Goal: Task Accomplishment & Management: Use online tool/utility

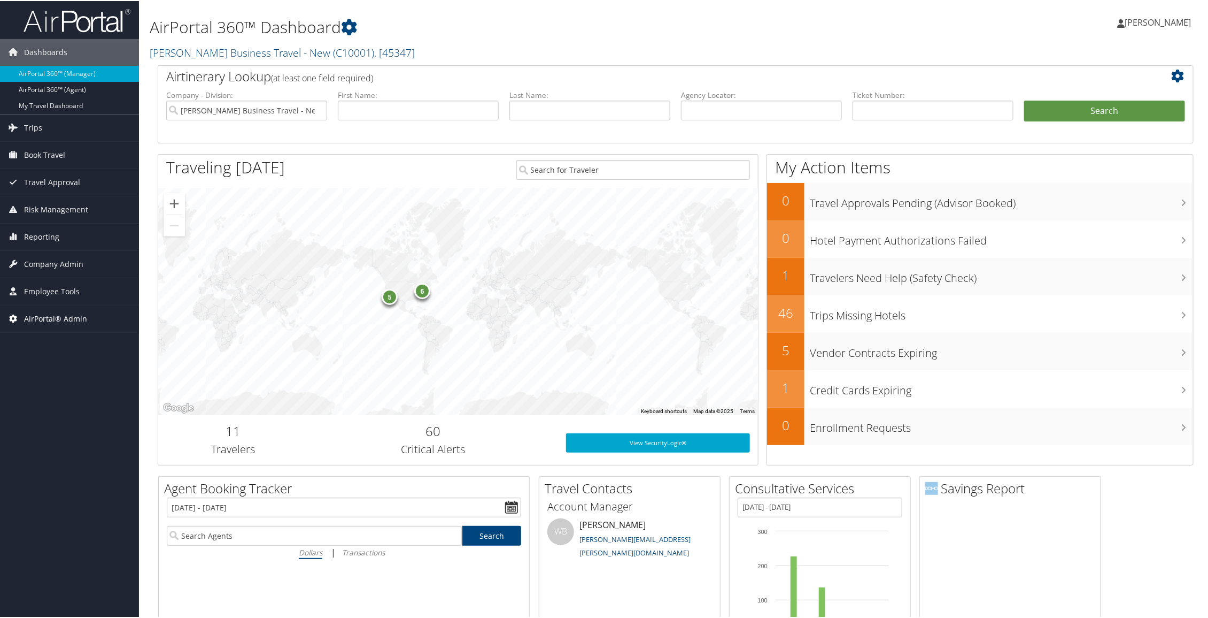
click at [63, 307] on span "AirPortal® Admin" at bounding box center [55, 317] width 63 height 27
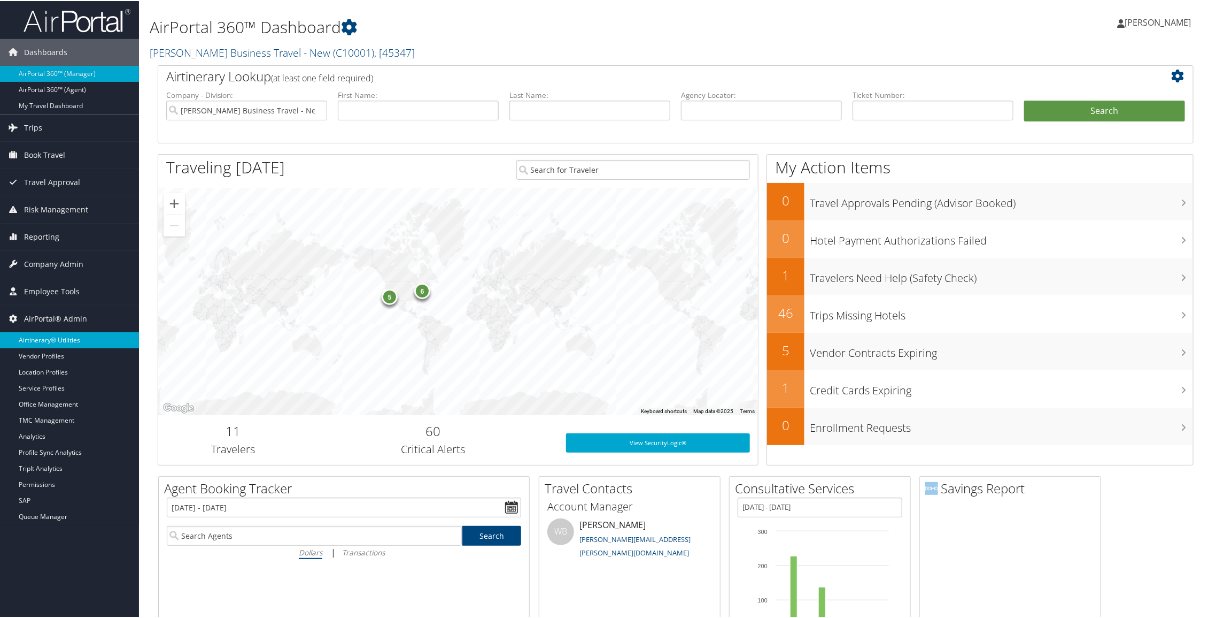
click at [60, 335] on link "Airtinerary® Utilities" at bounding box center [69, 339] width 139 height 16
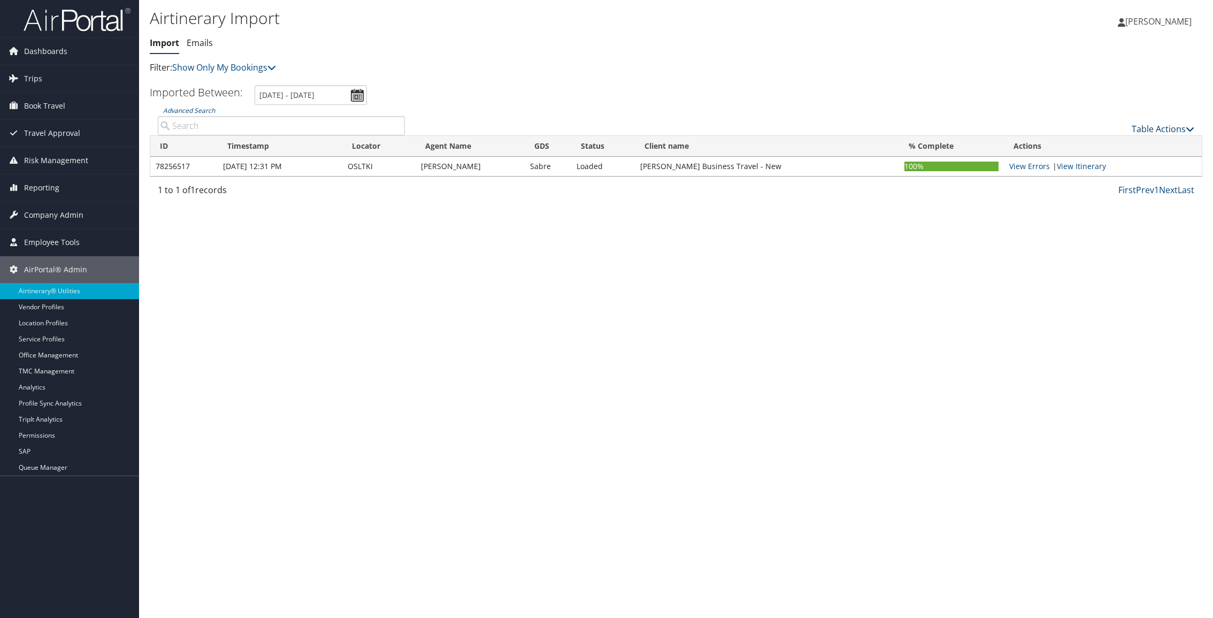
click at [1160, 125] on link "Table Actions" at bounding box center [1162, 129] width 63 height 12
click at [1103, 167] on link "Import Itinerary" at bounding box center [1127, 164] width 141 height 18
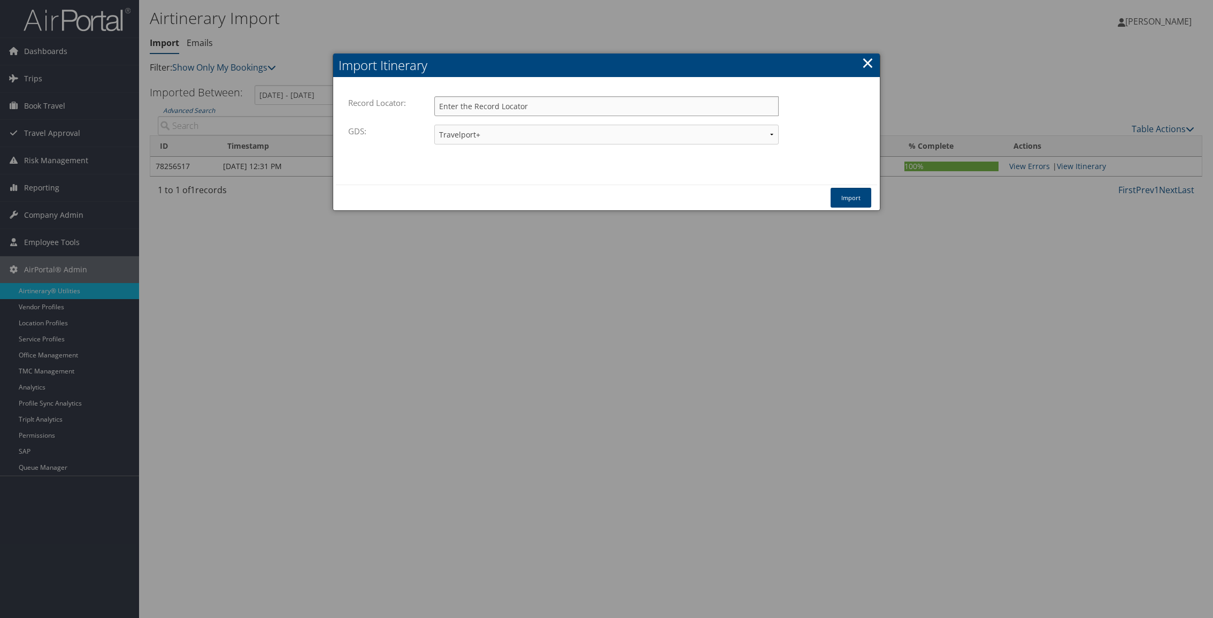
click at [539, 106] on input "Record Locator:" at bounding box center [606, 106] width 344 height 20
paste input "QJQQQC"
type input "QJQQQC"
click at [496, 134] on select "Travelport+ Worldspan Apollo Sabre Amadeus" at bounding box center [606, 135] width 344 height 20
select select "1W"
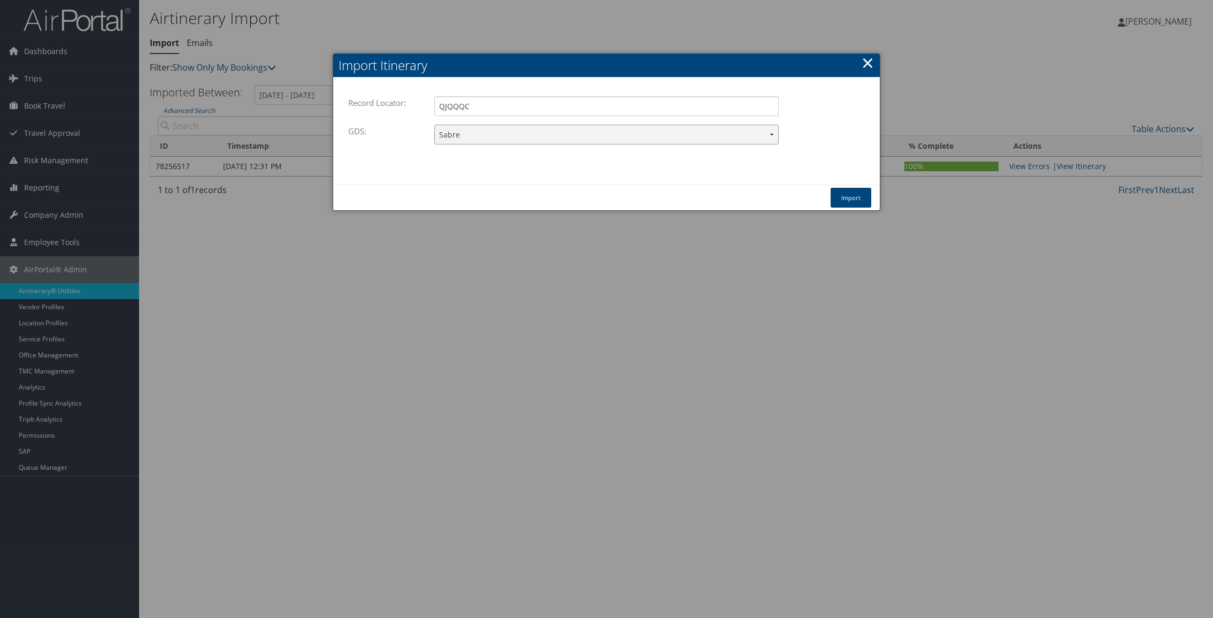
click at [434, 125] on select "Travelport+ Worldspan Apollo Sabre Amadeus" at bounding box center [606, 135] width 344 height 20
click at [841, 195] on button "Import" at bounding box center [850, 198] width 41 height 20
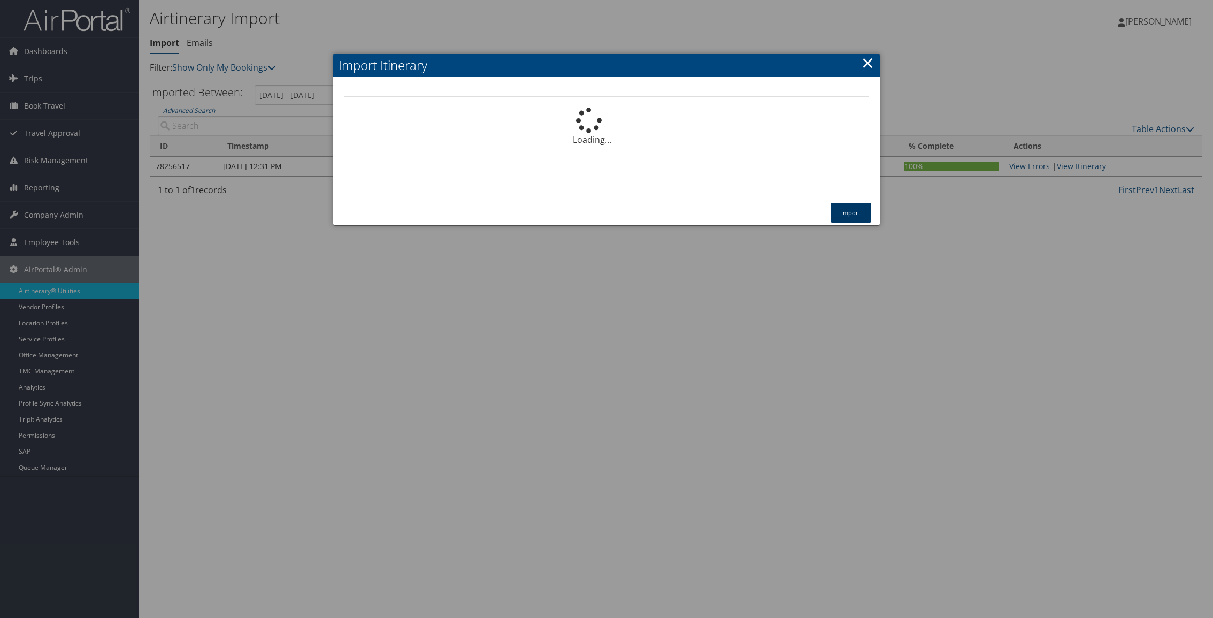
select select "1P"
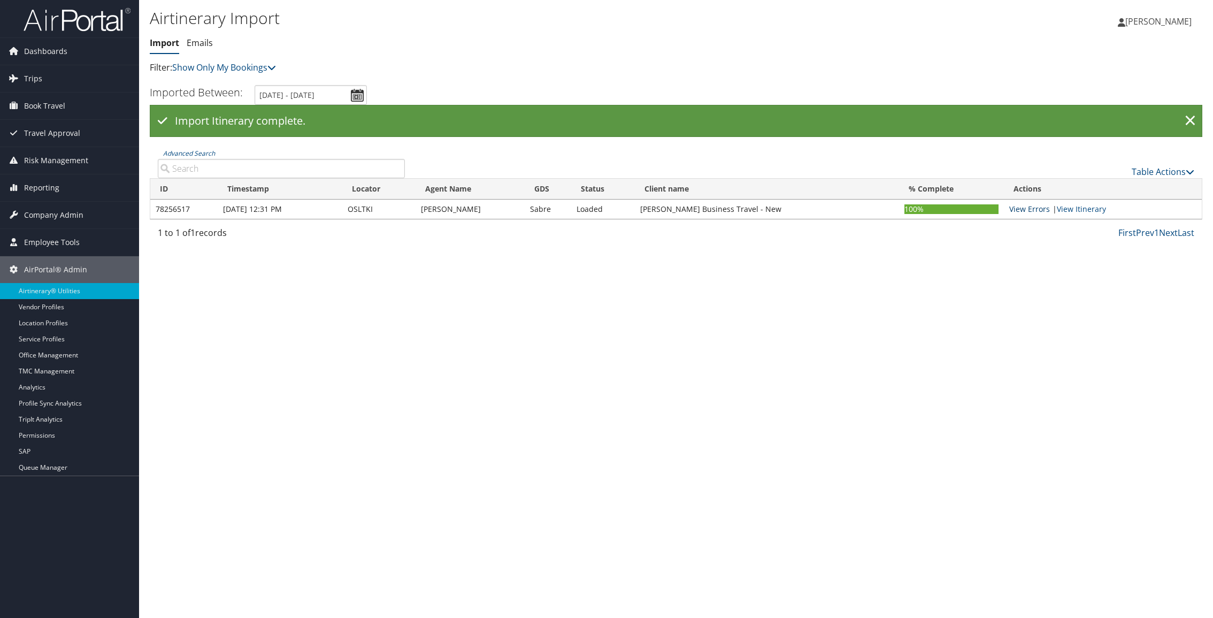
click at [1024, 206] on link "View Errors" at bounding box center [1029, 209] width 41 height 10
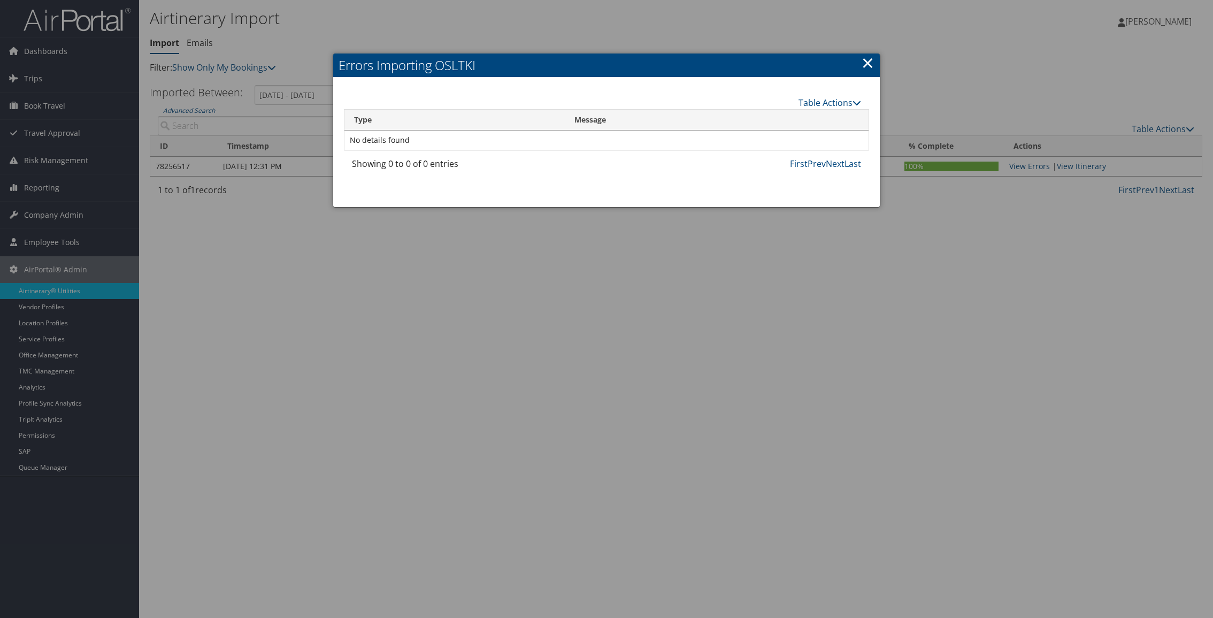
click at [868, 65] on link "×" at bounding box center [867, 62] width 12 height 21
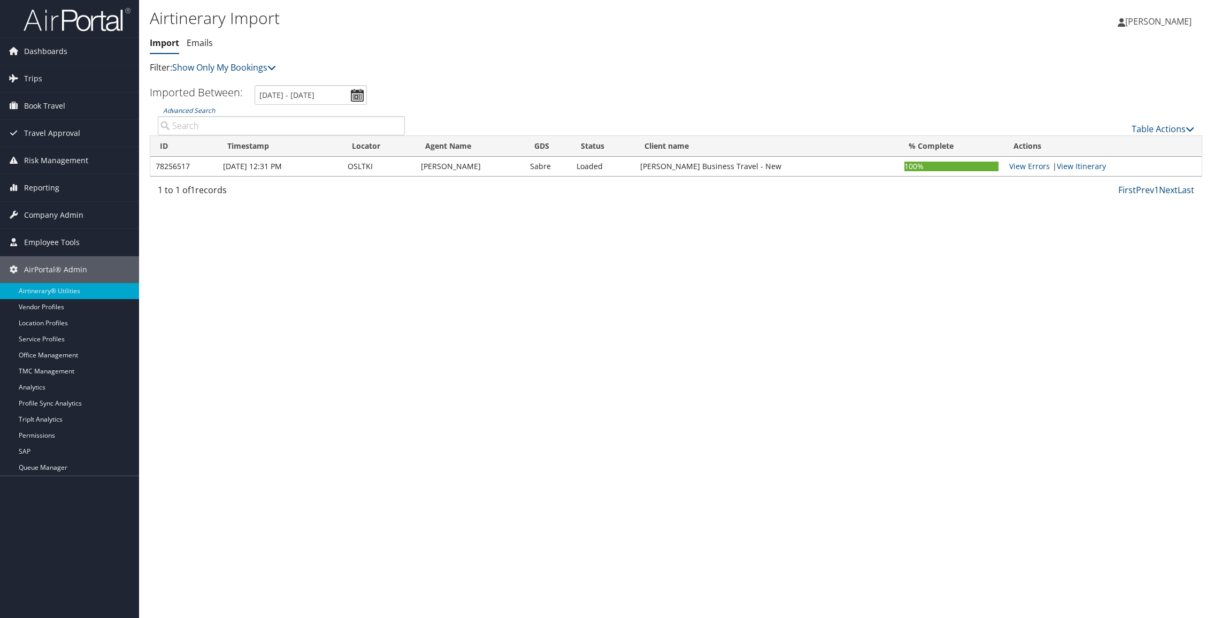
click at [192, 117] on input "Advanced Search" at bounding box center [281, 125] width 247 height 19
paste input "QJQQQC"
type input "QJQQQC"
click at [254, 65] on link "Show Only My Bookings" at bounding box center [224, 67] width 104 height 12
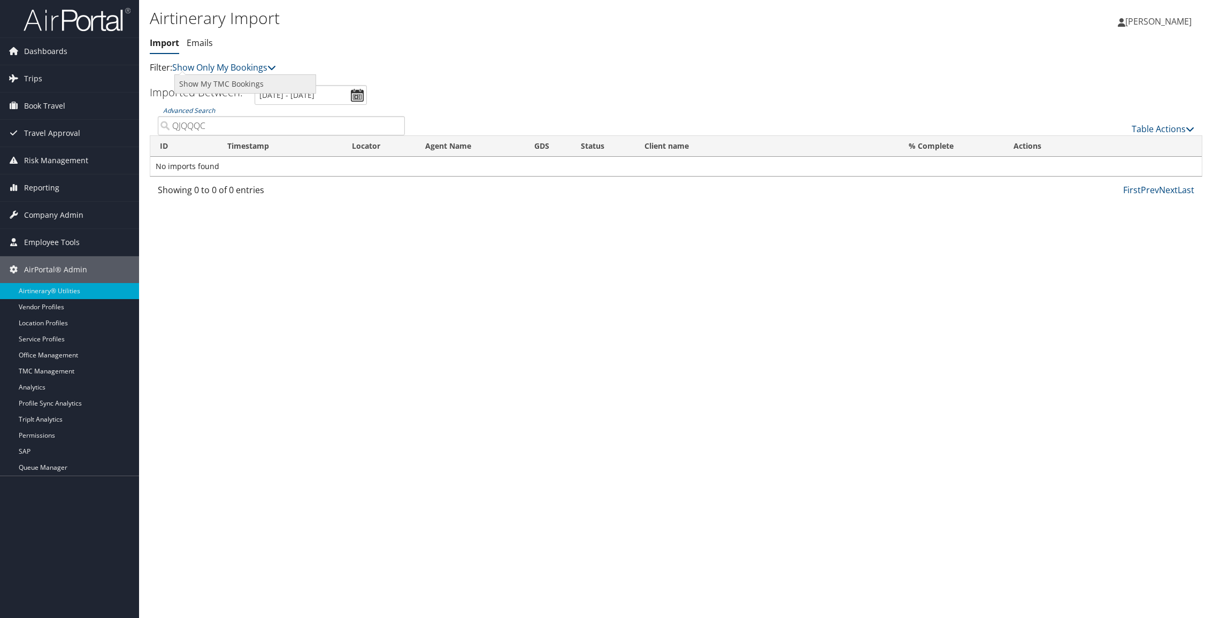
click at [245, 82] on link "Show My TMC Bookings" at bounding box center [245, 84] width 141 height 18
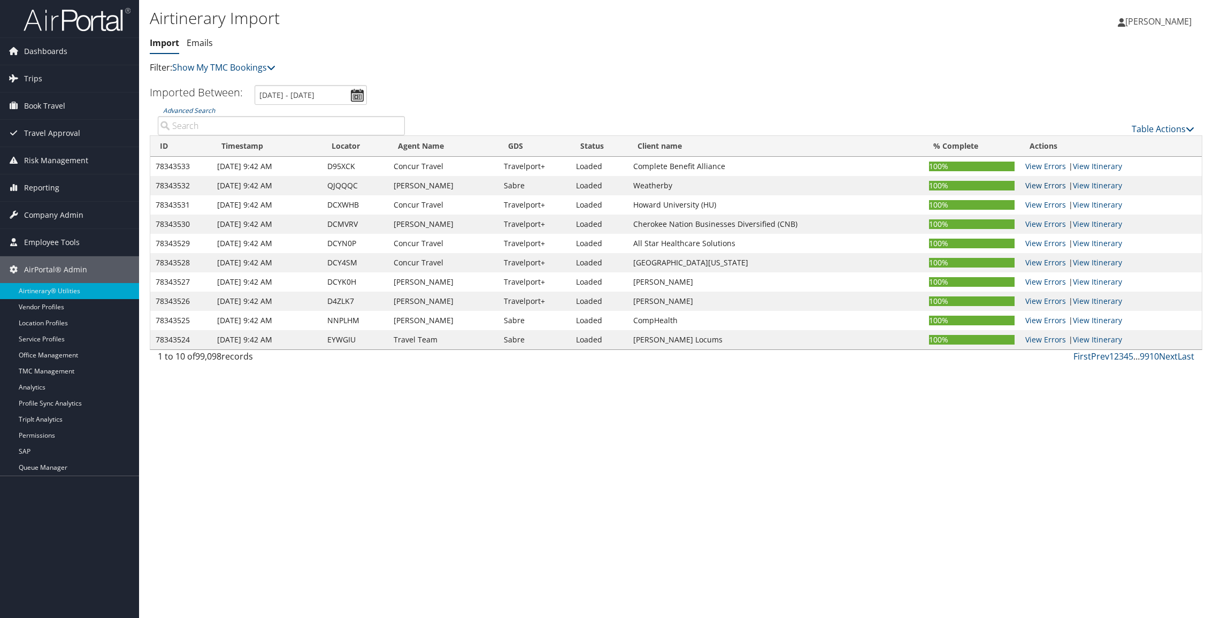
click at [1054, 183] on link "View Errors" at bounding box center [1045, 185] width 41 height 10
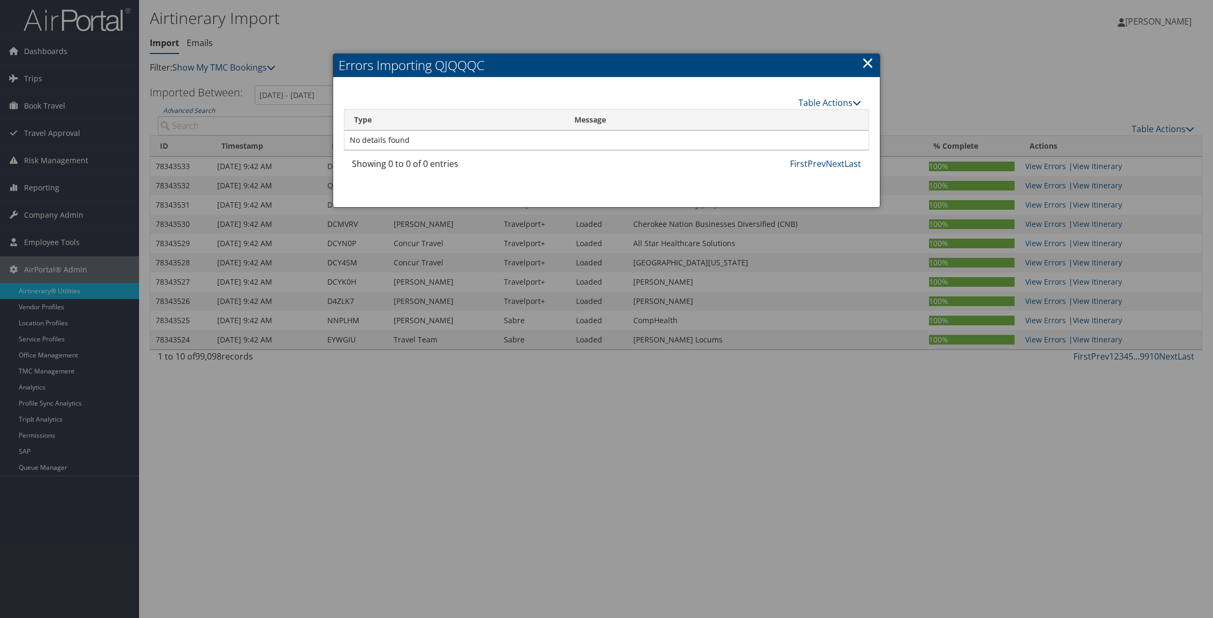
click at [860, 67] on h2 "Errors Importing QJQQQC" at bounding box center [606, 65] width 546 height 24
click at [868, 66] on link "×" at bounding box center [867, 62] width 12 height 21
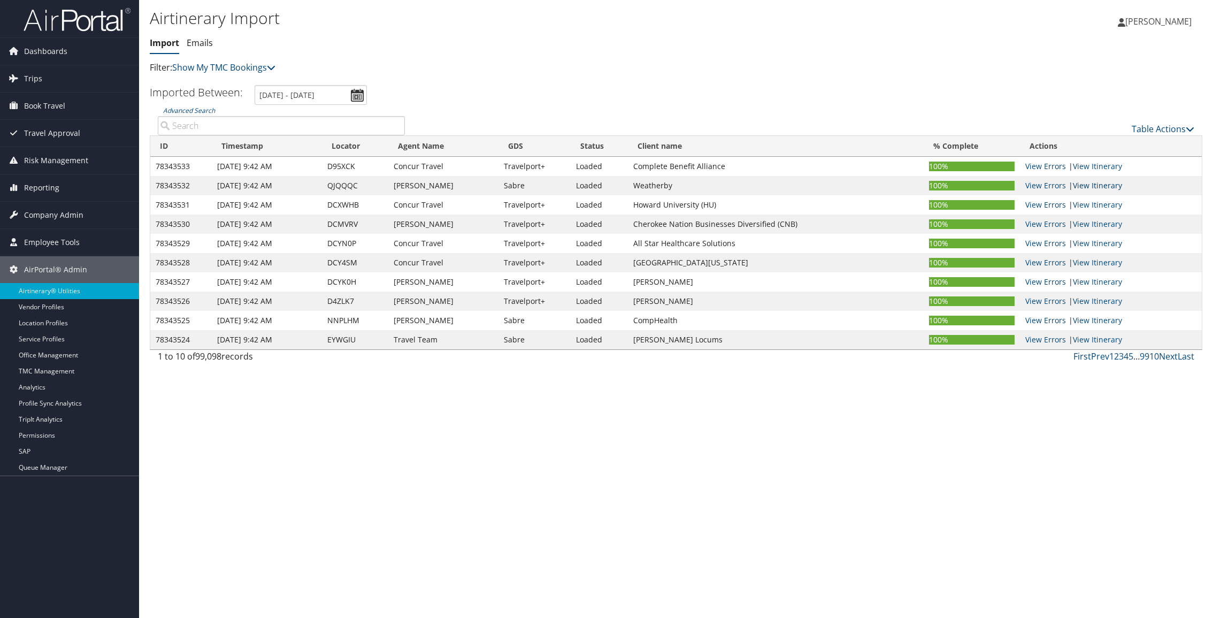
click at [1102, 184] on link "View Itinerary" at bounding box center [1097, 185] width 49 height 10
